Goal: Check status

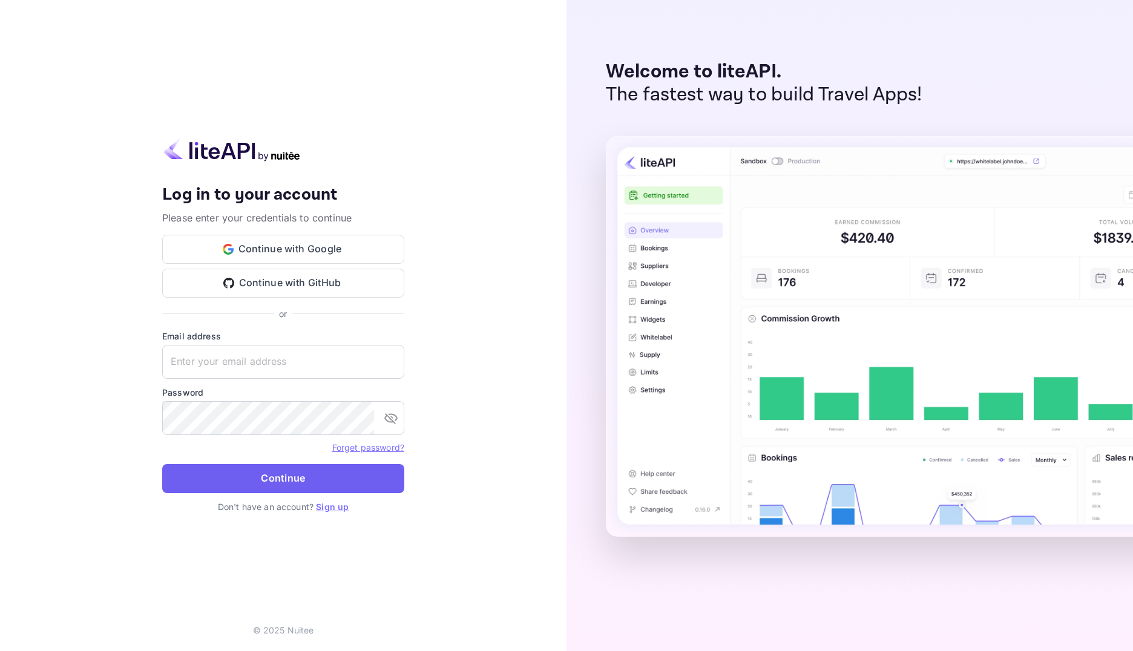
type input "[EMAIL_ADDRESS][DOMAIN_NAME]"
click at [262, 478] on button "Continue" at bounding box center [283, 478] width 242 height 29
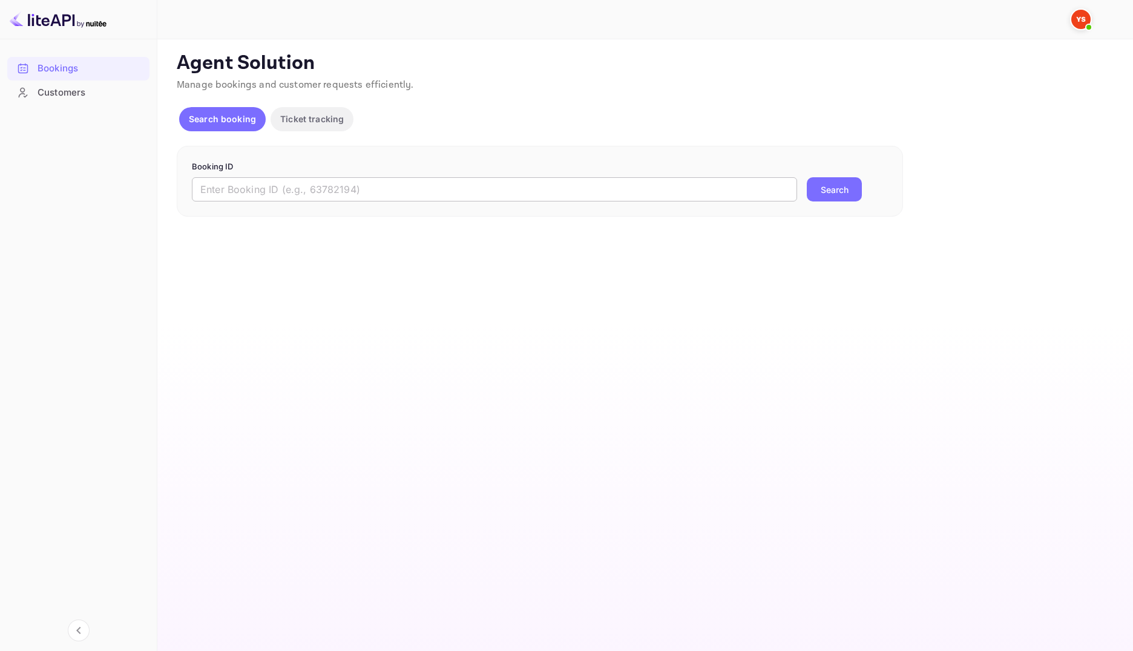
click at [278, 194] on input "text" at bounding box center [494, 189] width 605 height 24
paste input "9113428"
type input "9113428"
click at [825, 192] on button "Search" at bounding box center [834, 189] width 55 height 24
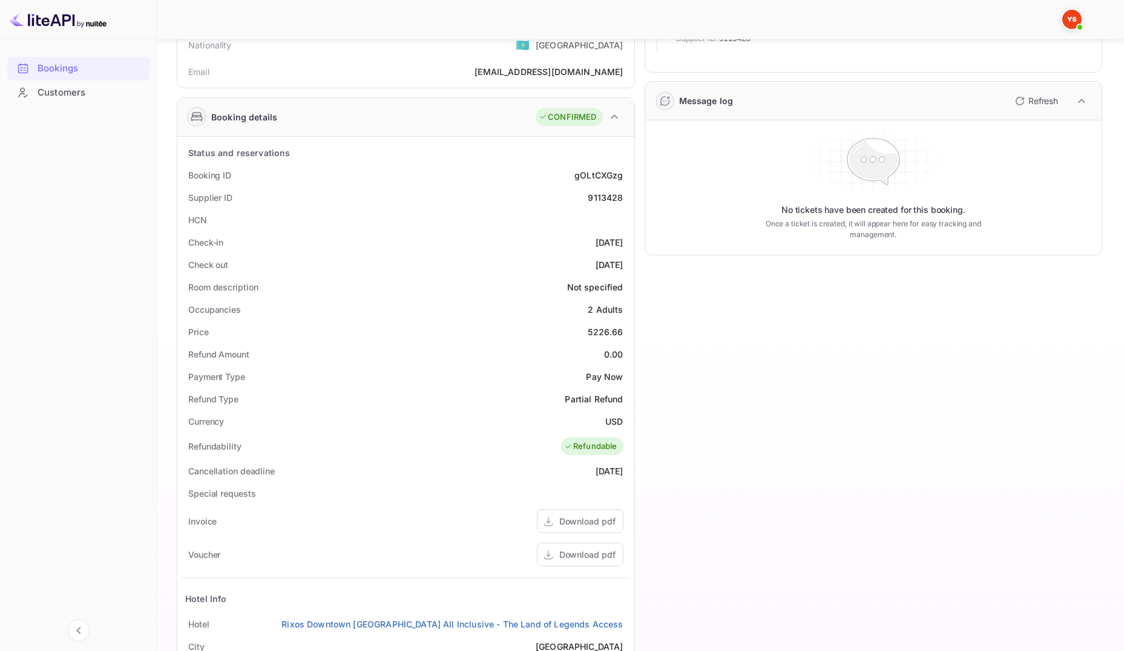
scroll to position [120, 0]
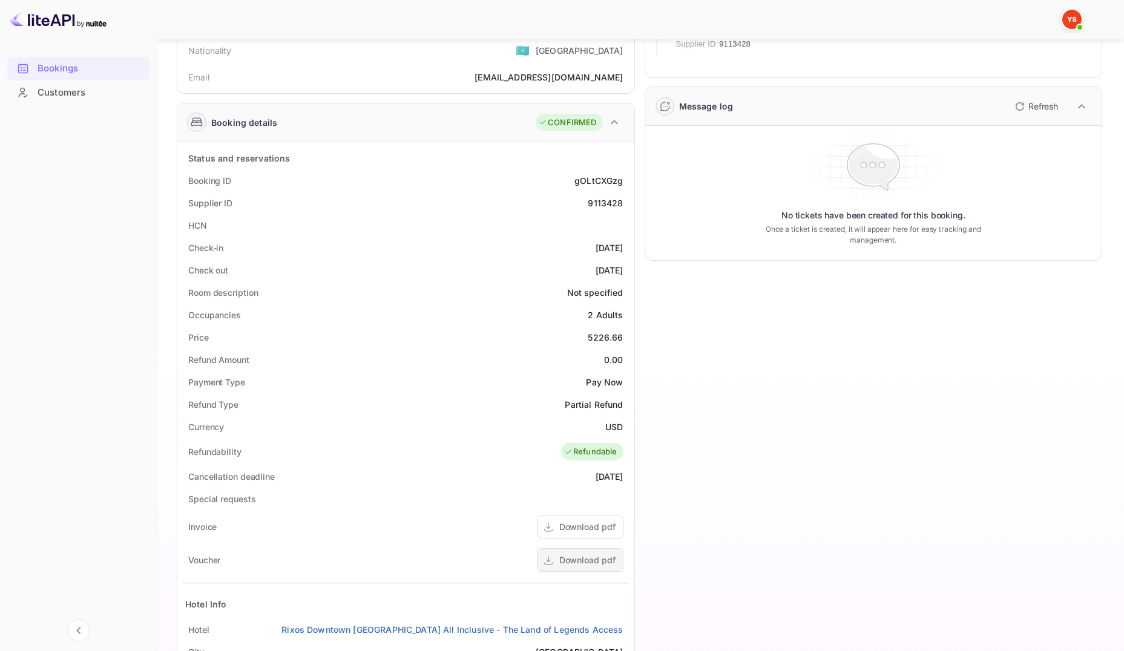
click at [585, 556] on div "Download pdf" at bounding box center [587, 560] width 56 height 13
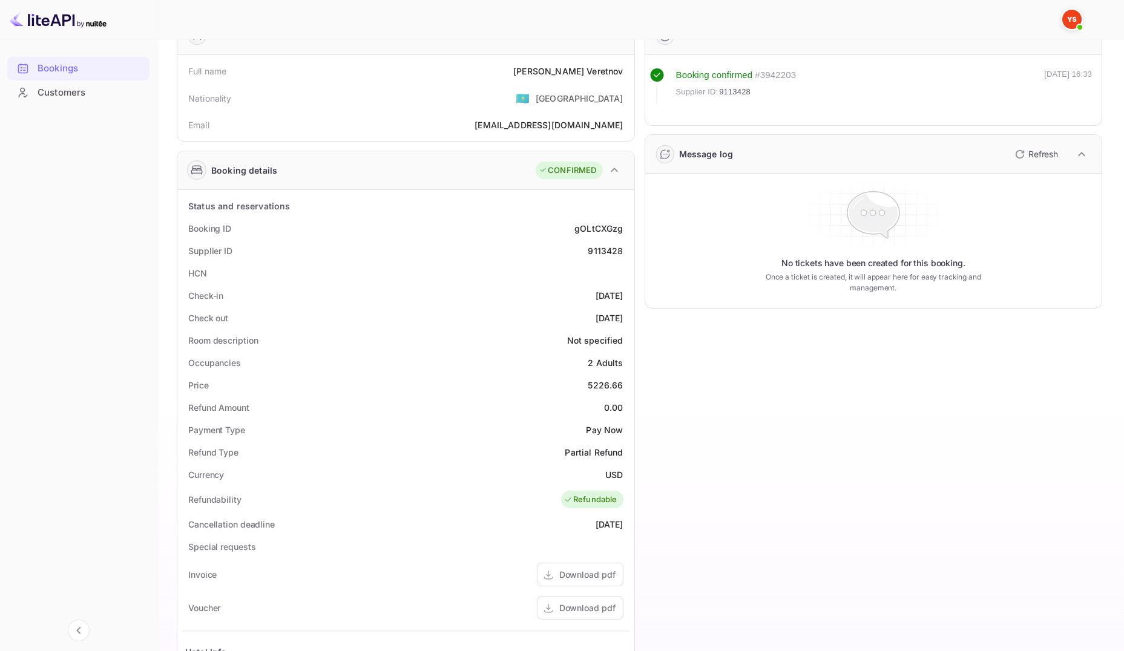
scroll to position [0, 0]
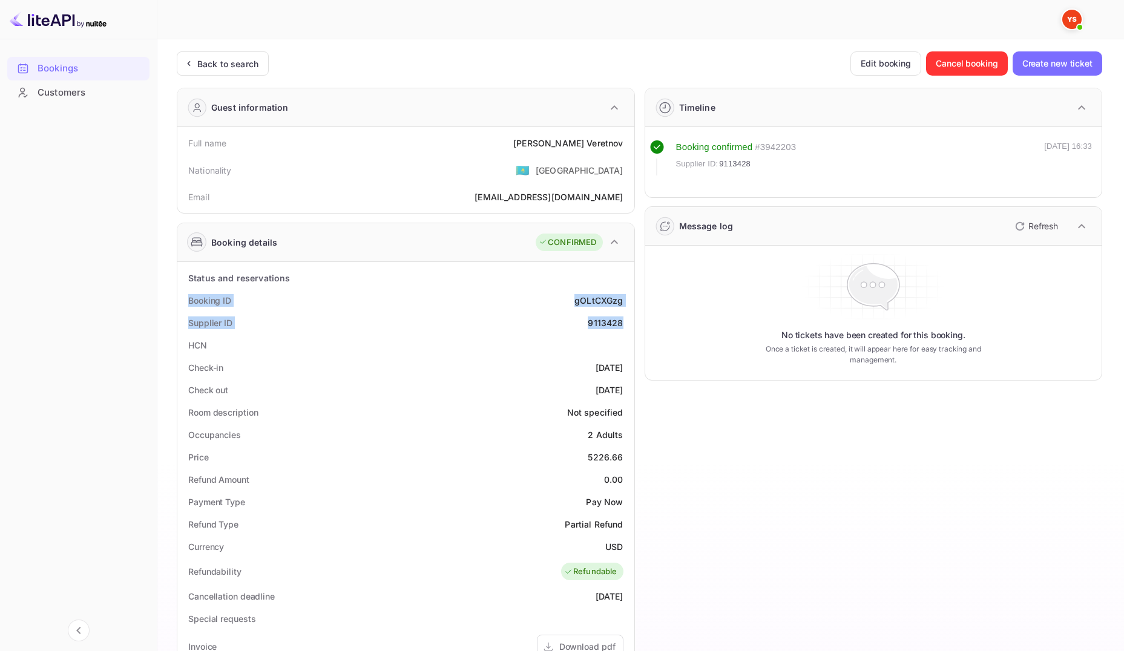
drag, startPoint x: 188, startPoint y: 298, endPoint x: 632, endPoint y: 322, distance: 444.4
click at [632, 322] on div "Status and reservations Booking ID gOLtCXGzg Supplier ID 9113428 HCN Check-in […" at bounding box center [405, 595] width 457 height 667
copy div "Booking ID gOLtCXGzg Supplier ID 9113428"
drag, startPoint x: 188, startPoint y: 142, endPoint x: 622, endPoint y: 148, distance: 434.1
click at [622, 148] on div "Full name [PERSON_NAME]" at bounding box center [405, 143] width 447 height 22
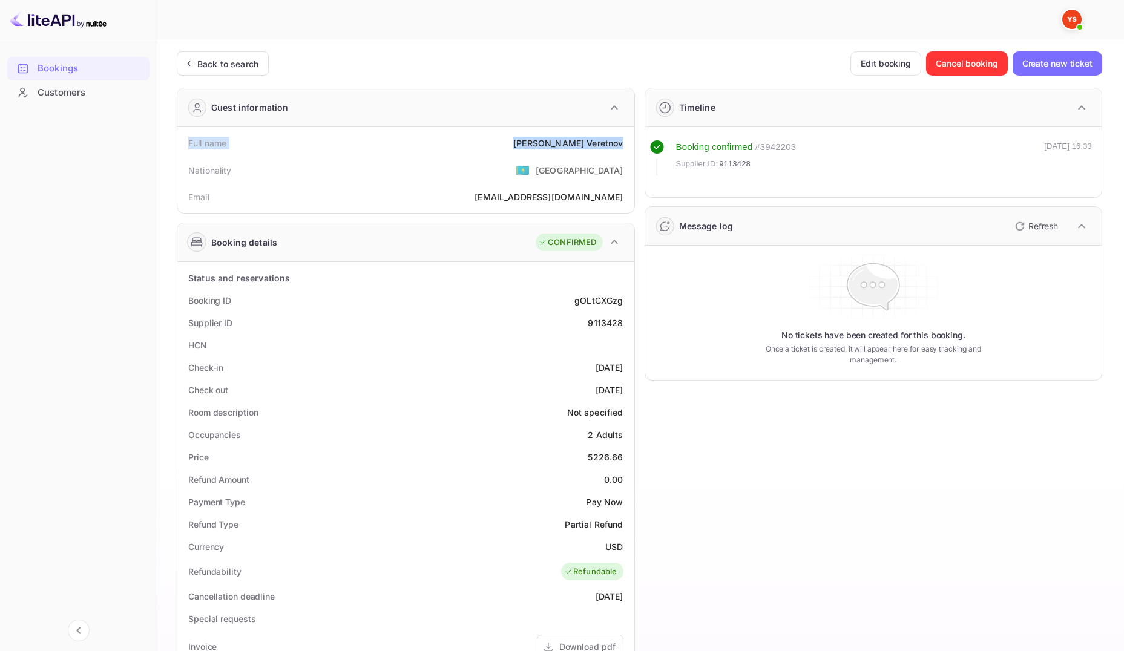
copy div "Full name [PERSON_NAME]"
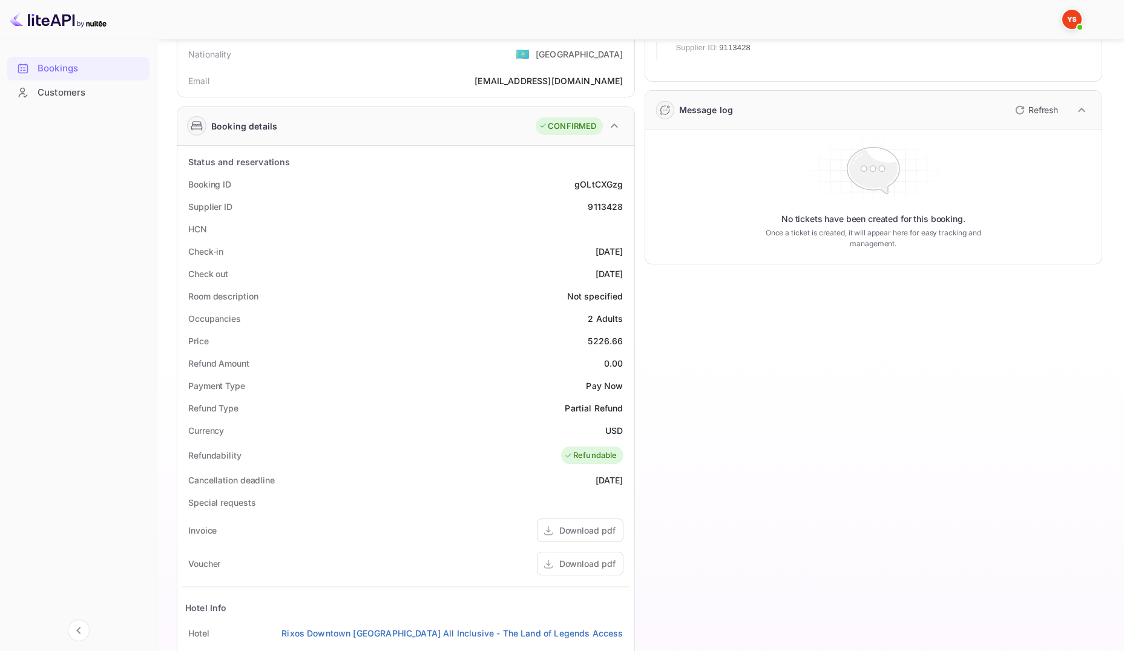
scroll to position [121, 0]
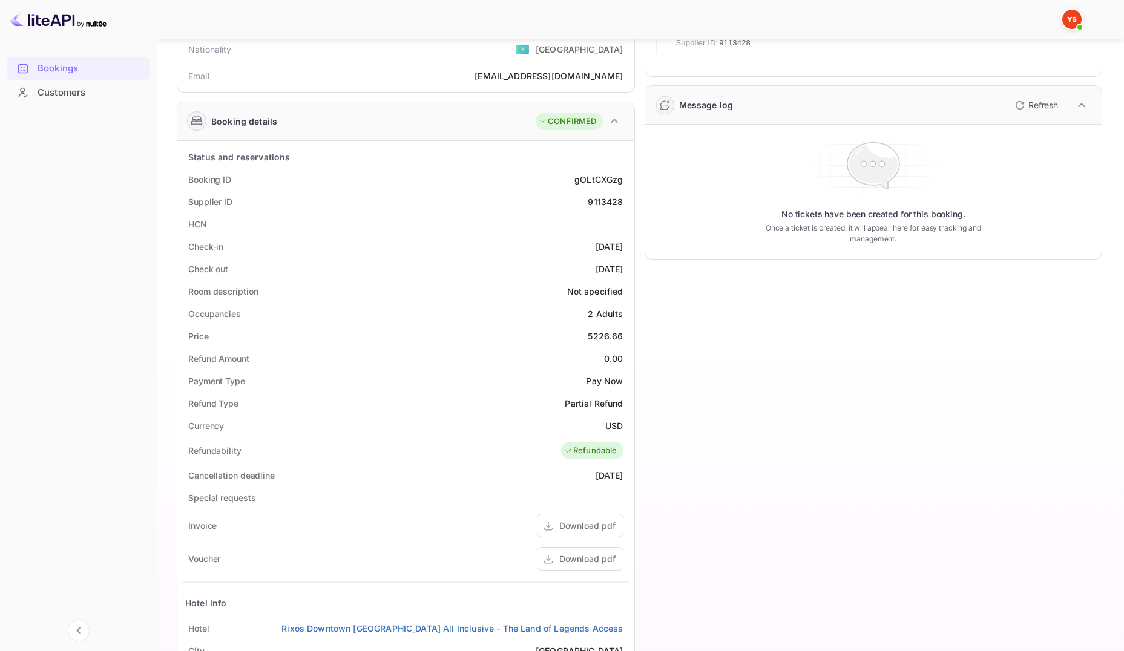
drag, startPoint x: 189, startPoint y: 243, endPoint x: 627, endPoint y: 269, distance: 438.5
click at [627, 269] on div "Status and reservations Booking ID gOLtCXGzg Supplier ID 9113428 HCN Check-in […" at bounding box center [405, 474] width 447 height 657
copy div "Check-in [DATE] Check out [DATE]"
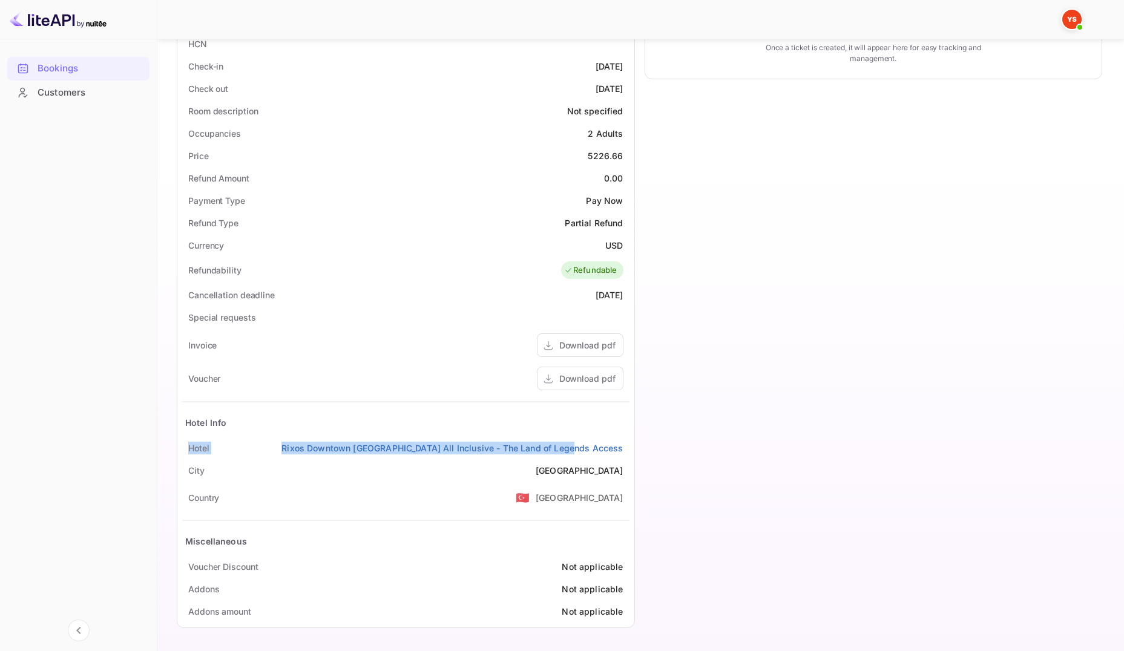
drag, startPoint x: 190, startPoint y: 449, endPoint x: 630, endPoint y: 447, distance: 439.5
click at [630, 447] on div "Status and reservations Booking ID gOLtCXGzg Supplier ID 9113428 HCN Check-in […" at bounding box center [405, 294] width 457 height 667
copy div "[GEOGRAPHIC_DATA] Downtown [GEOGRAPHIC_DATA] All Inclusive - The Land of Legend…"
